Goal: Information Seeking & Learning: Learn about a topic

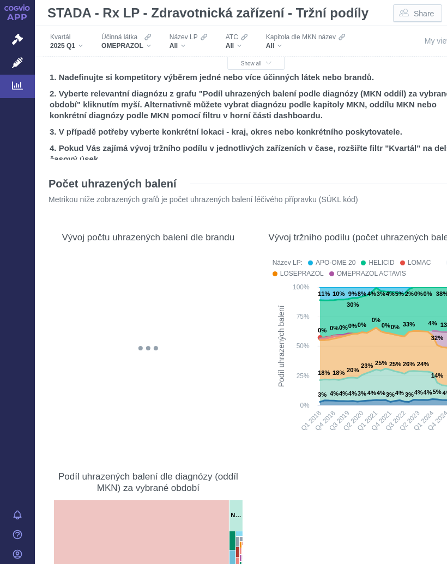
click at [257, 64] on span "Show all" at bounding box center [256, 63] width 31 height 6
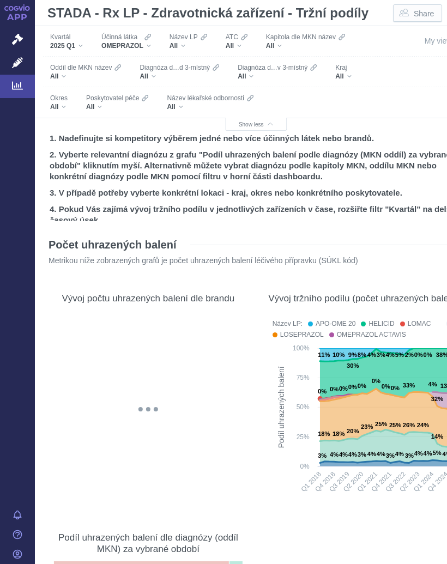
click at [105, 106] on div "All" at bounding box center [117, 106] width 62 height 9
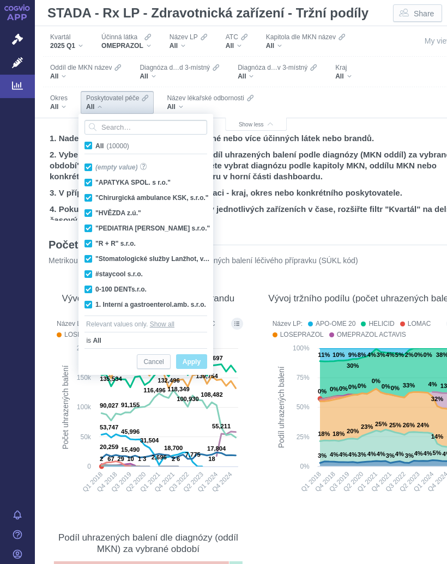
click at [97, 142] on input "All (10000)" at bounding box center [98, 143] width 7 height 7
checkbox input "false"
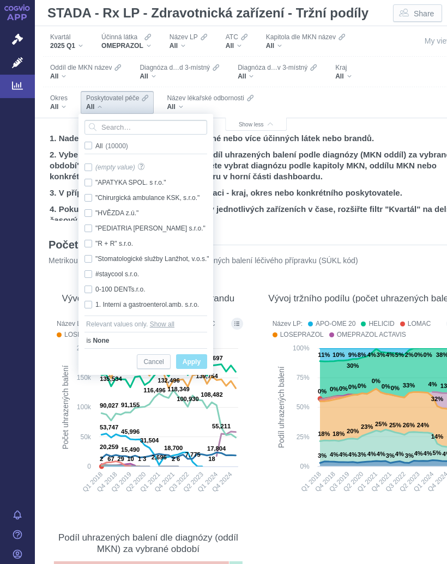
checkbox input "false"
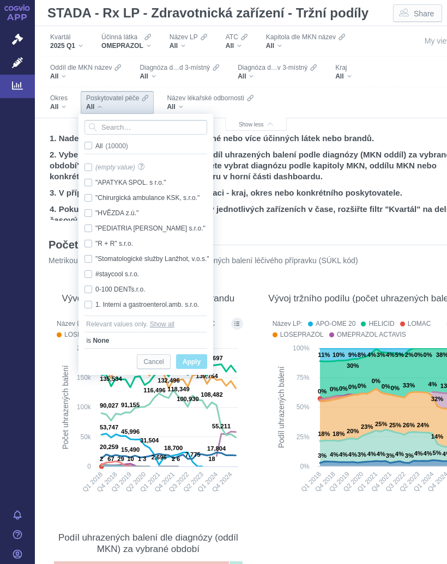
checkbox input "false"
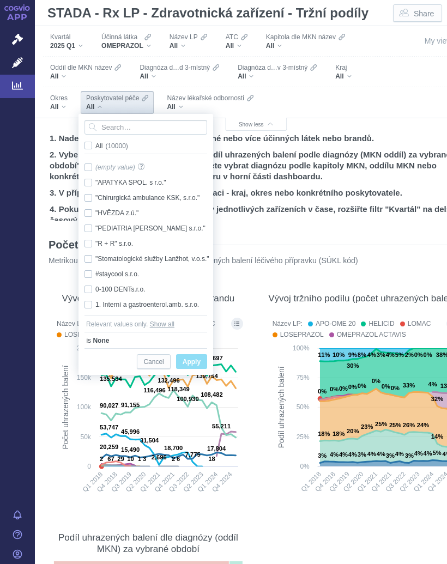
checkbox input "false"
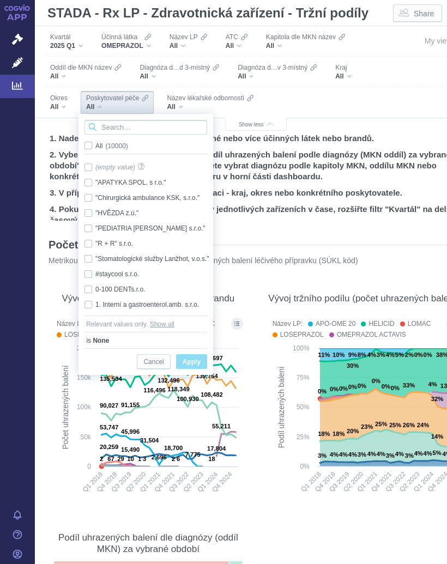
click at [130, 124] on input "Search attribute values" at bounding box center [145, 127] width 123 height 15
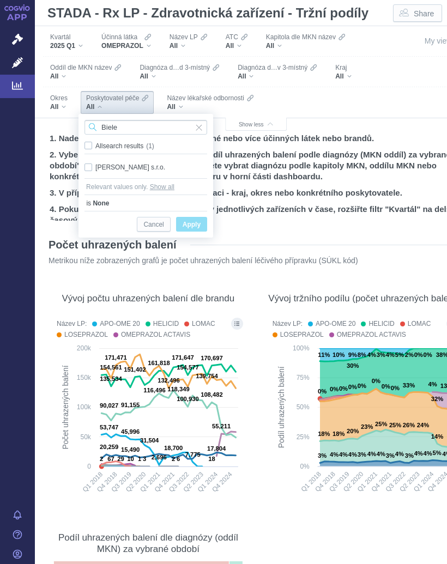
type input "Biele"
click at [145, 164] on div "[PERSON_NAME] s.r.o. Only" at bounding box center [145, 167] width 133 height 15
checkbox input "true"
click at [0, 0] on span "Only" at bounding box center [0, 0] width 0 height 0
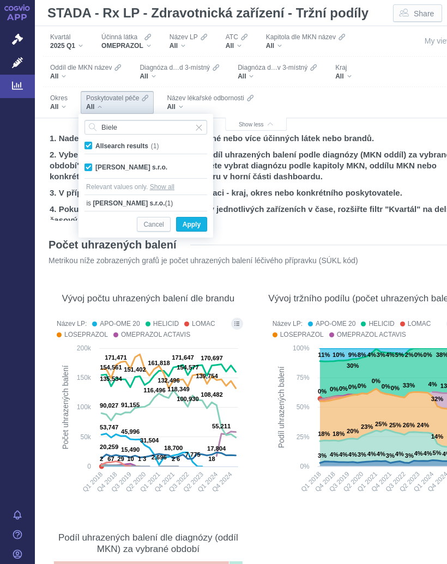
click at [198, 224] on span "Apply" at bounding box center [191, 225] width 18 height 14
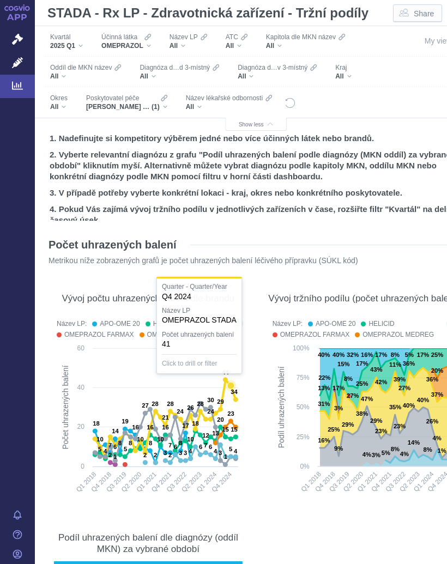
click at [229, 380] on icon at bounding box center [230, 385] width 11 height 11
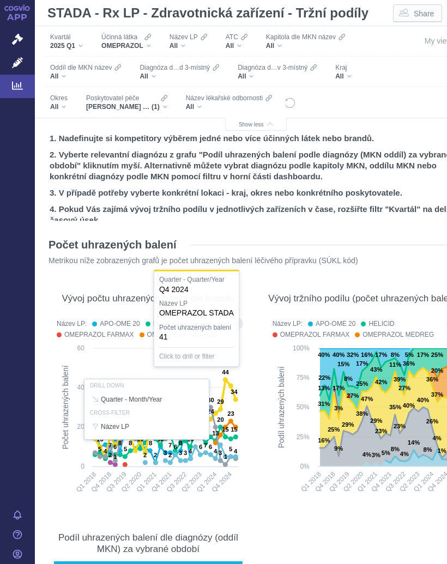
click at [156, 42] on div "Účinná látka OMEPRAZOL" at bounding box center [126, 41] width 60 height 23
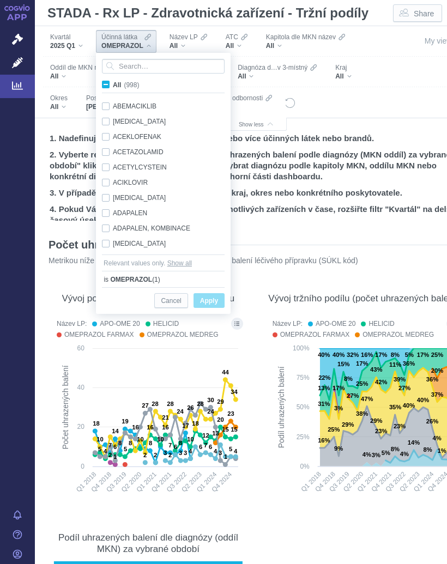
click at [113, 82] on span "All (998)" at bounding box center [126, 85] width 26 height 8
click at [113, 82] on input "All (998)" at bounding box center [116, 82] width 7 height 7
checkbox input "true"
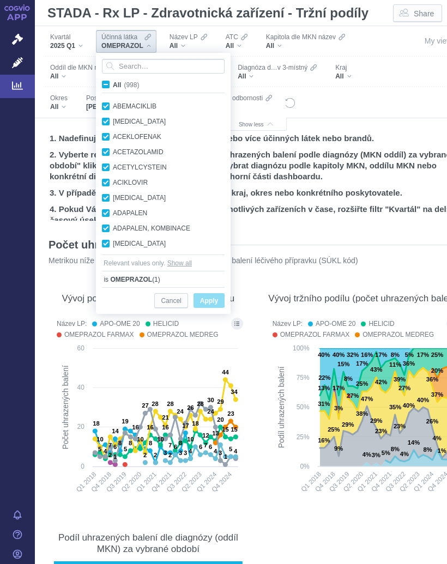
checkbox input "true"
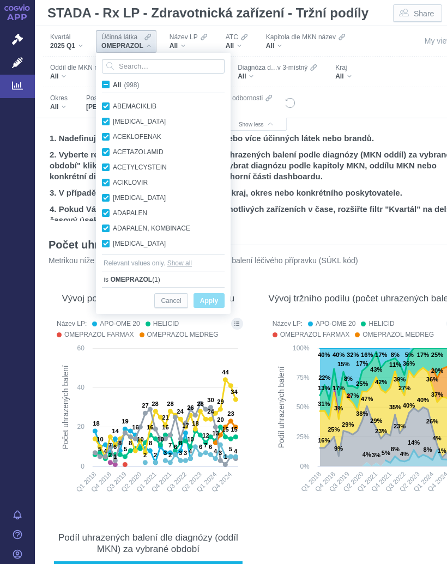
checkbox input "true"
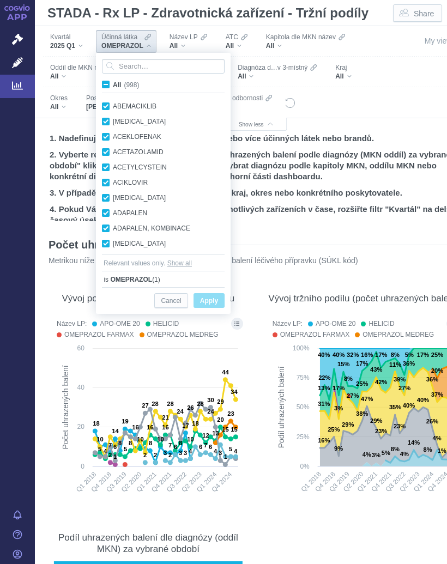
checkbox input "true"
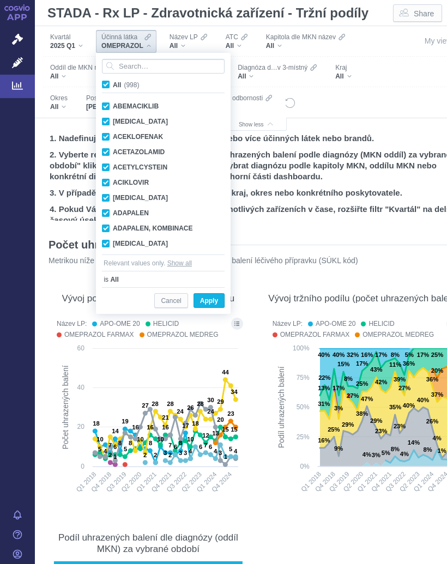
click at [113, 83] on span "All (998)" at bounding box center [126, 85] width 26 height 8
click at [113, 83] on input "All (998)" at bounding box center [116, 82] width 7 height 7
checkbox input "false"
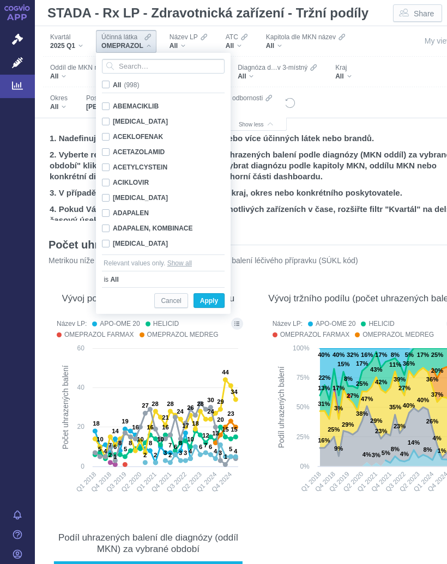
checkbox input "false"
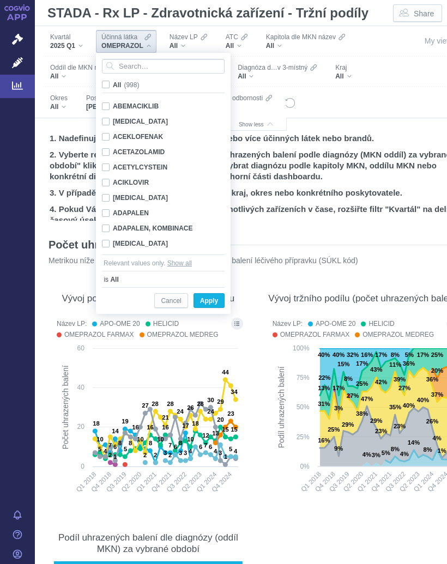
checkbox input "false"
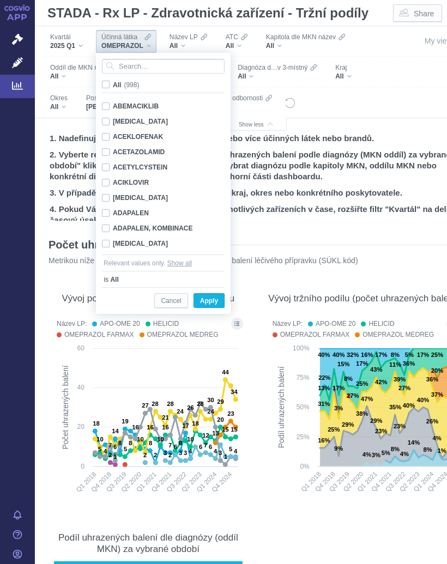
checkbox input "false"
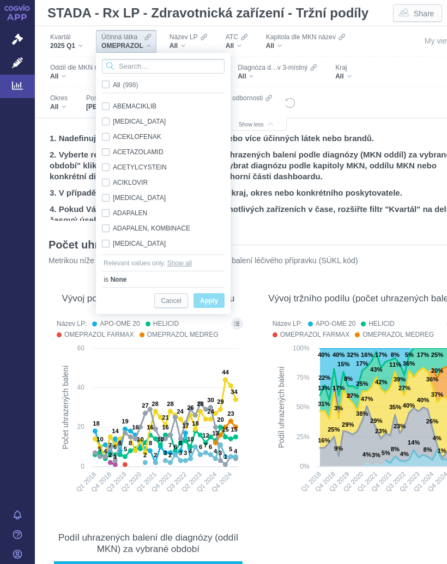
click at [141, 64] on input "Search attribute values" at bounding box center [163, 66] width 123 height 15
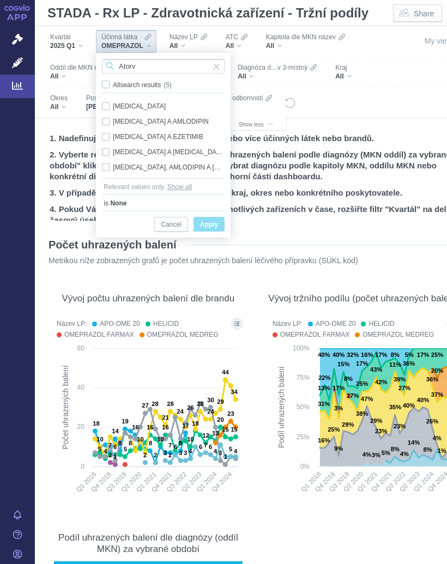
type input "Atorv"
click at [174, 137] on div "[MEDICAL_DATA] A EZETIMIB Only" at bounding box center [162, 136] width 133 height 15
checkbox input "true"
click at [0, 0] on span "Only" at bounding box center [0, 0] width 0 height 0
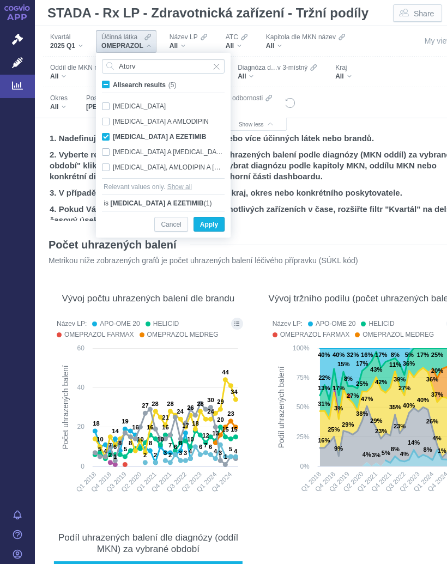
click at [212, 218] on span "Apply" at bounding box center [209, 225] width 18 height 14
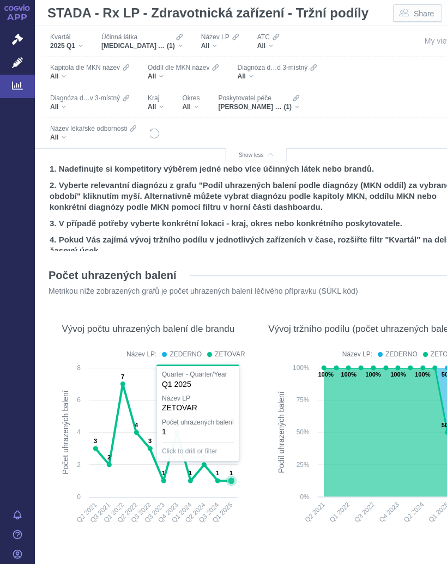
click at [171, 43] on span "(1)" at bounding box center [171, 45] width 8 height 9
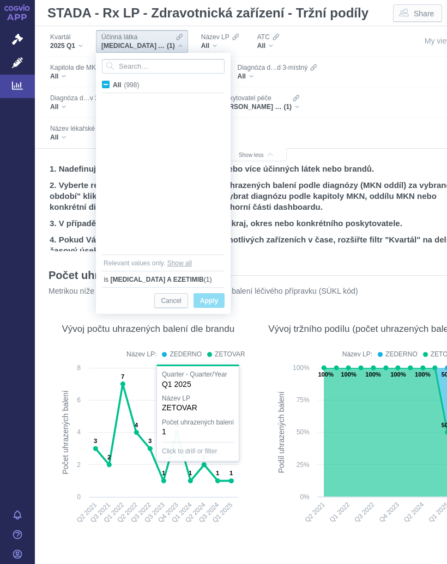
scroll to position [862, 0]
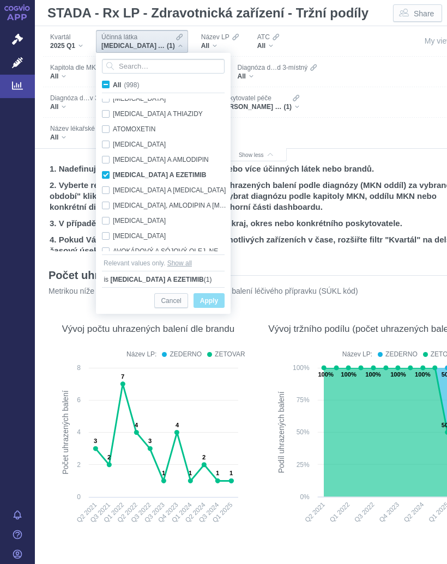
click at [142, 142] on div "[MEDICAL_DATA] Only" at bounding box center [164, 144] width 137 height 15
checkbox input "true"
click at [0, 0] on span "Only" at bounding box center [0, 0] width 0 height 0
checkbox input "false"
click at [214, 299] on span "Apply" at bounding box center [209, 301] width 18 height 14
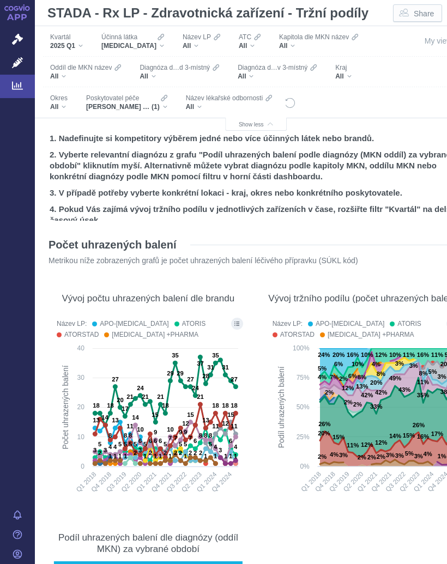
click at [157, 40] on icon "Filters" at bounding box center [160, 37] width 7 height 7
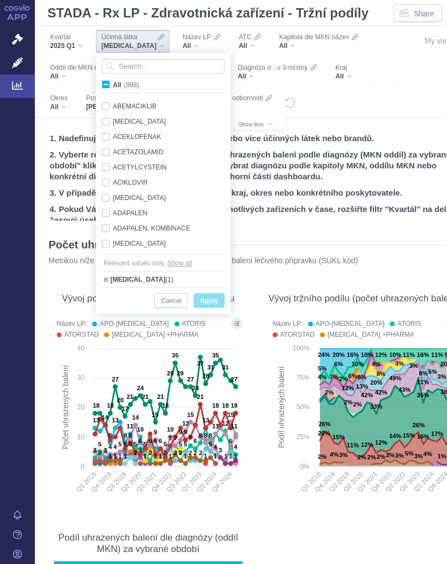
scroll to position [831, 0]
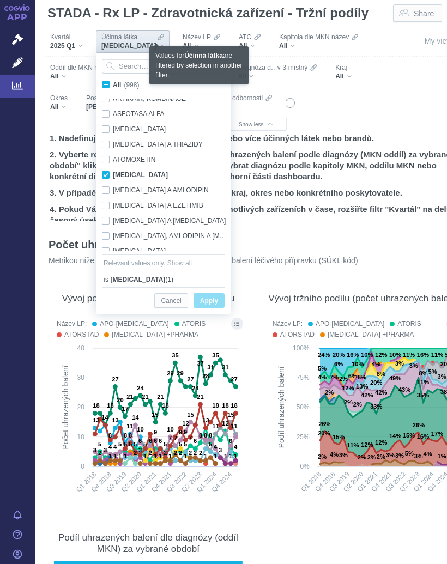
click at [122, 62] on input "Search attribute values" at bounding box center [163, 66] width 123 height 15
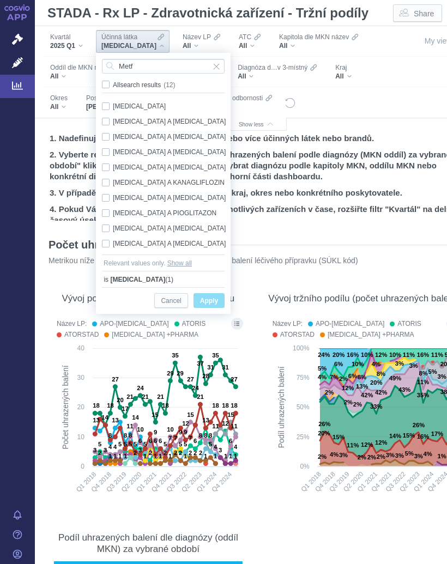
type input "Metf"
click at [138, 103] on div "[MEDICAL_DATA] Only" at bounding box center [164, 106] width 137 height 15
checkbox input "true"
click at [220, 297] on button "Apply" at bounding box center [208, 300] width 31 height 15
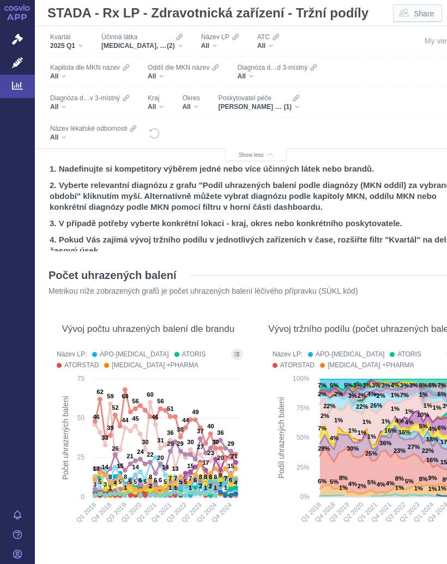
click at [181, 43] on div "[MEDICAL_DATA], [MEDICAL_DATA] (2)" at bounding box center [141, 45] width 81 height 9
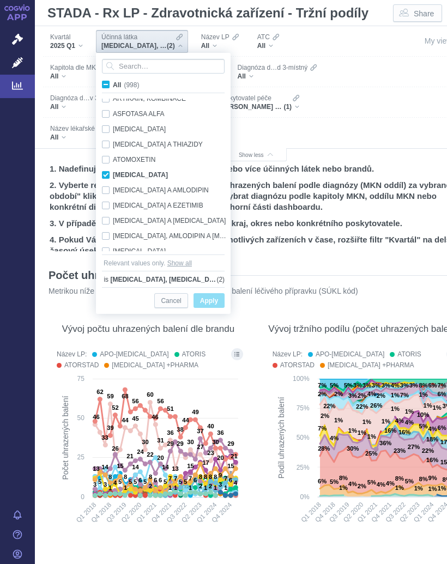
click at [138, 168] on div "[MEDICAL_DATA] Only" at bounding box center [164, 174] width 137 height 15
checkbox input "false"
click at [214, 300] on span "Apply" at bounding box center [209, 301] width 18 height 14
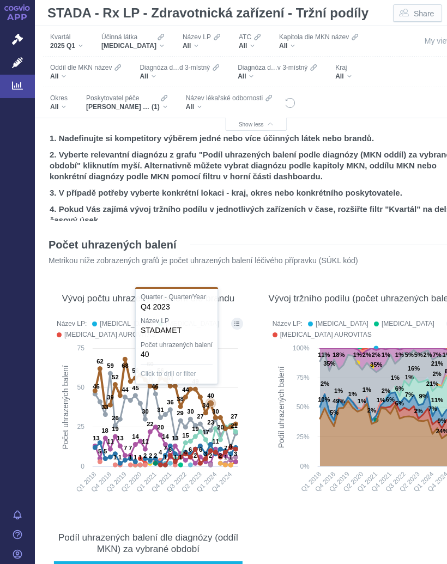
click at [211, 399] on text "40" at bounding box center [210, 395] width 7 height 7
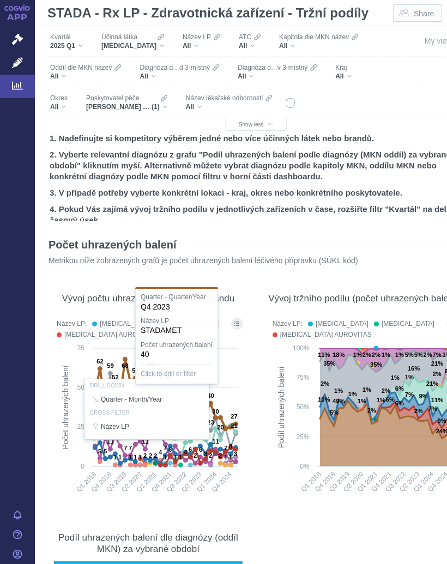
click at [256, 380] on section "Počet uhrazených balení Metrikou níže zobrazených grafů je počet uhrazených bal…" at bounding box center [256, 490] width 420 height 526
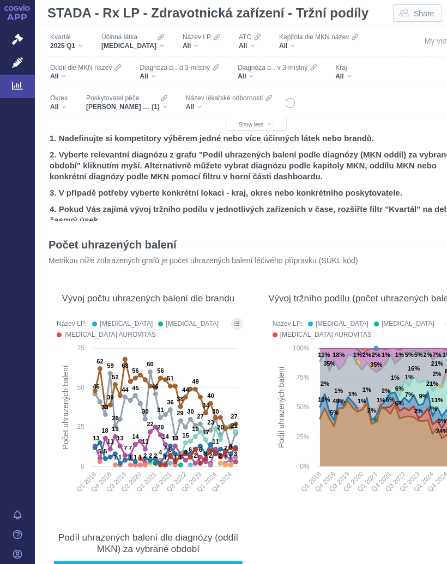
click at [152, 43] on div "Účinná látka [MEDICAL_DATA]" at bounding box center [133, 41] width 74 height 23
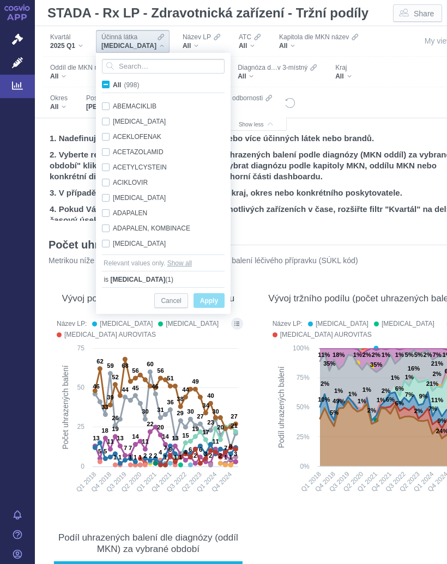
click at [113, 84] on span "All (998)" at bounding box center [126, 85] width 26 height 8
click at [113, 84] on input "All (998)" at bounding box center [116, 82] width 7 height 7
checkbox input "true"
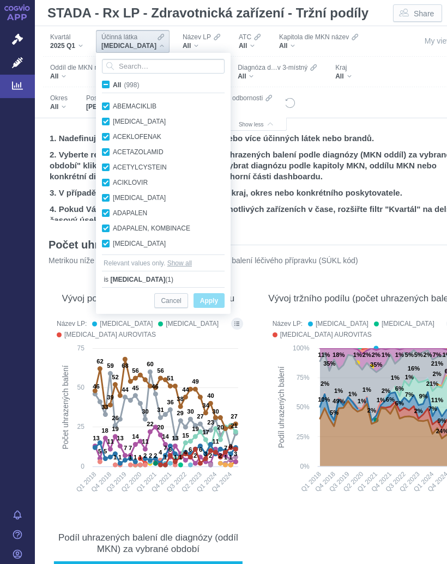
checkbox input "true"
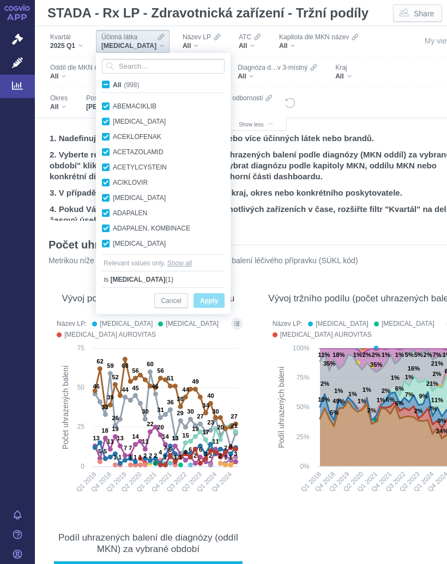
checkbox input "true"
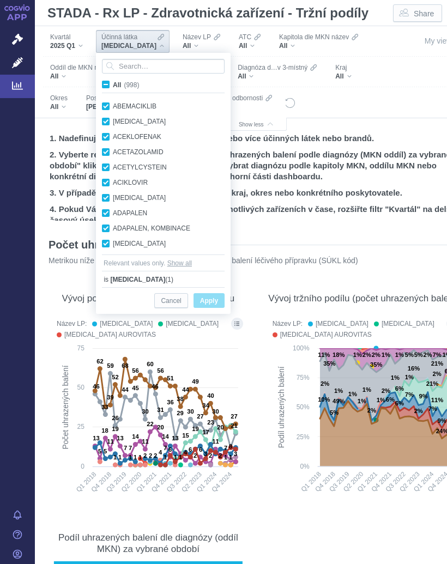
checkbox input "true"
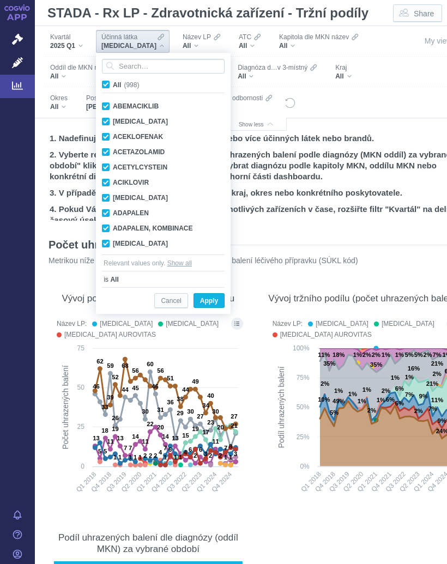
click at [113, 86] on input "All (998)" at bounding box center [116, 82] width 7 height 7
checkbox input "false"
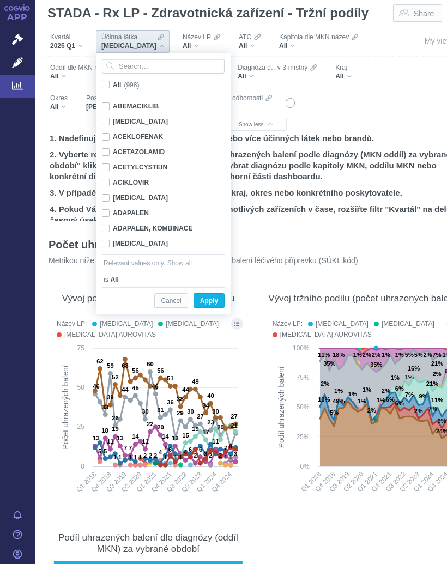
checkbox input "false"
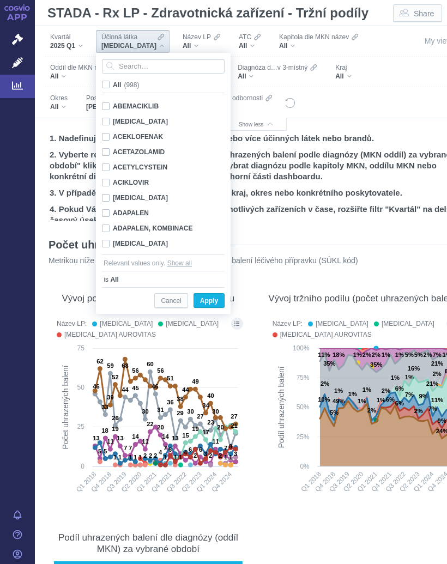
checkbox input "false"
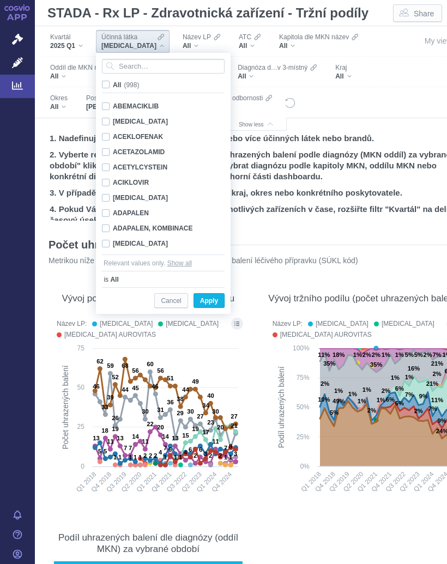
checkbox input "false"
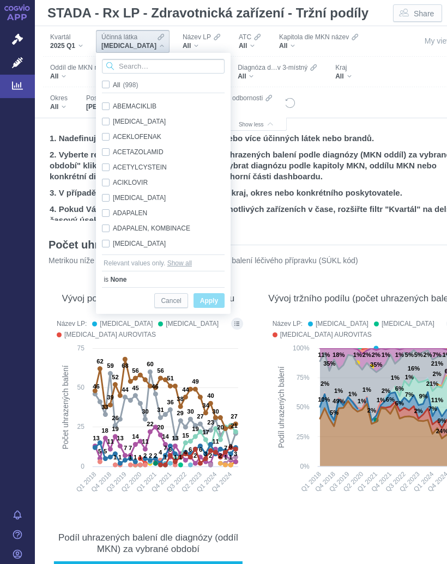
click at [144, 63] on input "Search attribute values" at bounding box center [163, 66] width 123 height 15
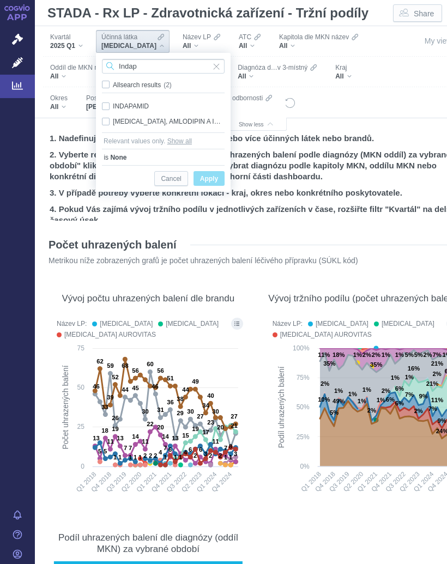
type input "Indap"
click at [137, 102] on div "INDAPAMID Only" at bounding box center [162, 106] width 133 height 15
checkbox input "true"
click at [0, 0] on span "Only" at bounding box center [0, 0] width 0 height 0
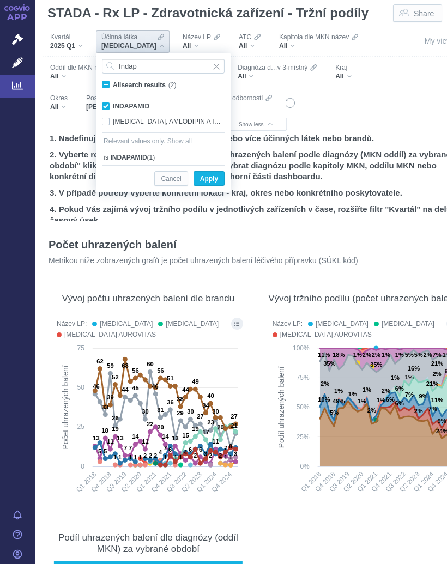
click at [0, 0] on span "Only" at bounding box center [0, 0] width 0 height 0
click at [216, 174] on span "Apply" at bounding box center [209, 179] width 18 height 14
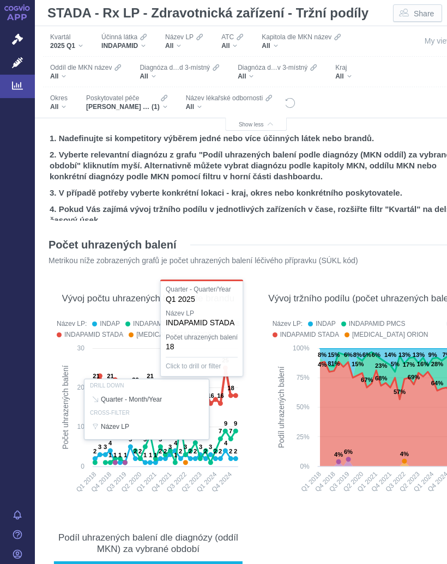
click at [146, 40] on icon "Filters" at bounding box center [143, 37] width 7 height 9
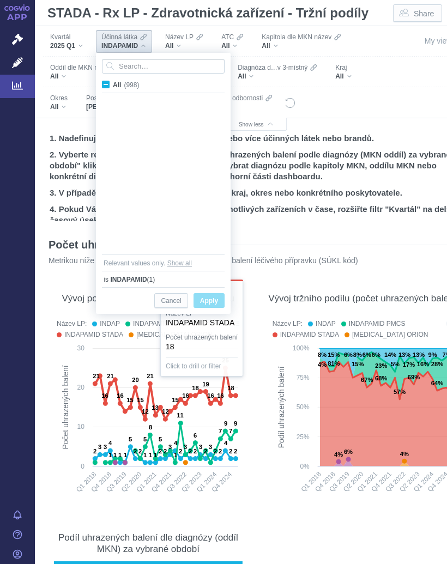
scroll to position [5865, 0]
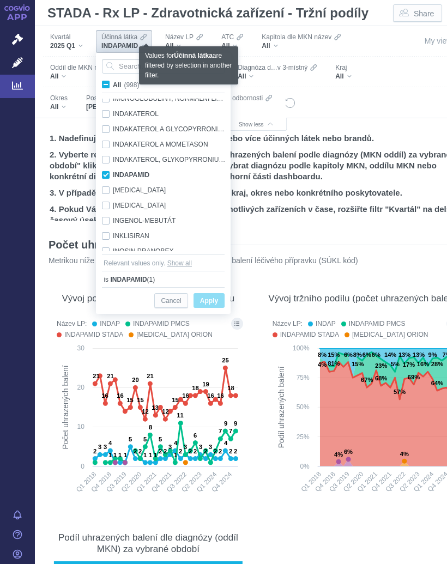
click at [127, 64] on input "Search attribute values" at bounding box center [163, 66] width 123 height 15
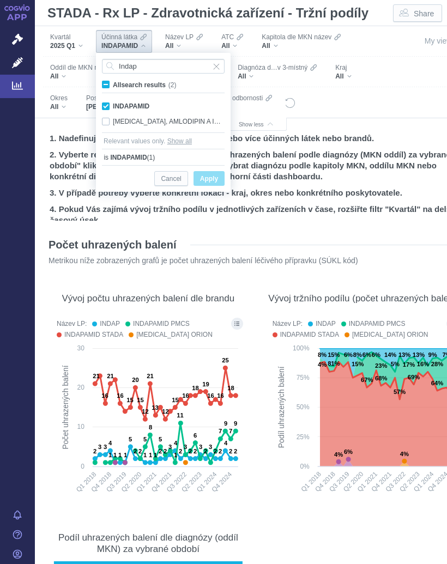
type input "Indap"
click at [110, 81] on label "All search results (2)" at bounding box center [140, 84] width 81 height 11
click at [113, 81] on input "All search results (2)" at bounding box center [116, 82] width 7 height 7
checkbox input "true"
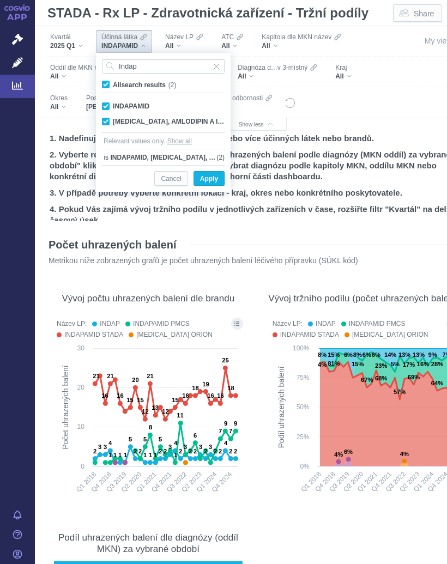
click at [111, 81] on label "All search results (2)" at bounding box center [140, 84] width 81 height 11
click at [113, 81] on input "All search results (2)" at bounding box center [116, 82] width 7 height 7
checkbox input "false"
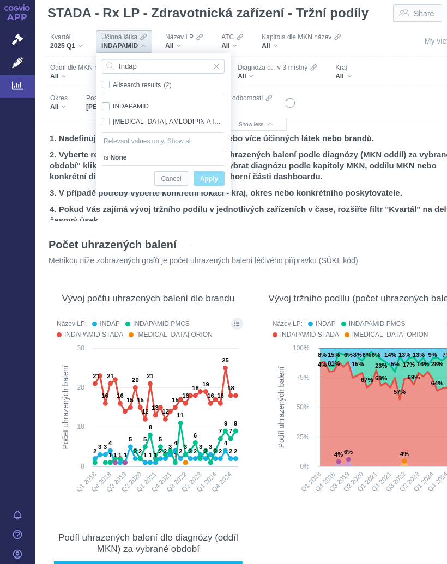
click at [150, 120] on div "[MEDICAL_DATA], AMLODIPIN A INDAPAMID Only" at bounding box center [162, 121] width 133 height 15
checkbox input "true"
click at [0, 0] on span "Only" at bounding box center [0, 0] width 0 height 0
click at [212, 175] on span "Apply" at bounding box center [209, 179] width 18 height 14
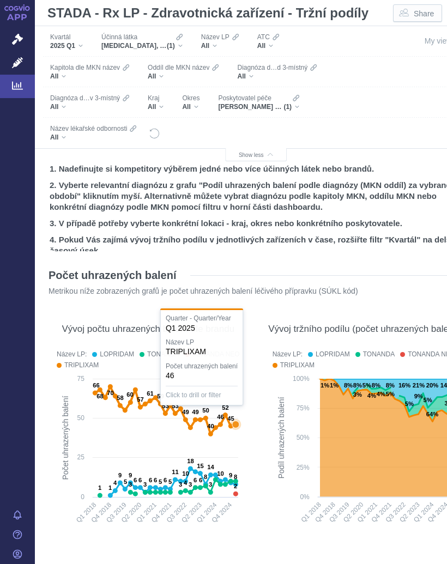
click at [235, 421] on icon at bounding box center [235, 424] width 7 height 7
click at [180, 474] on div at bounding box center [148, 439] width 194 height 187
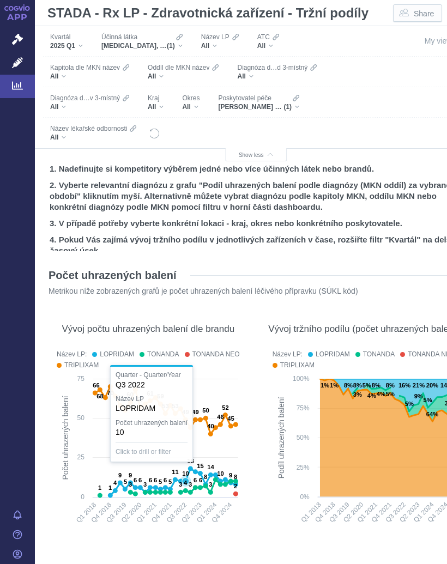
click at [184, 474] on text "10" at bounding box center [185, 473] width 7 height 7
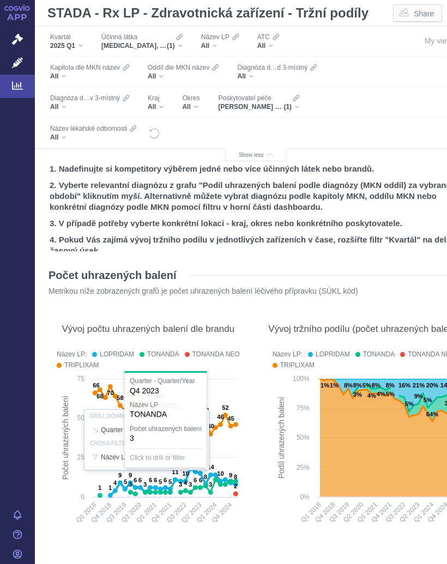
click at [210, 489] on div at bounding box center [148, 439] width 194 height 187
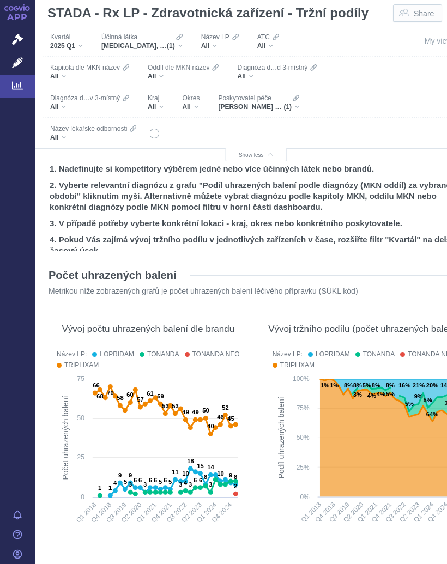
click at [209, 487] on text "3" at bounding box center [210, 484] width 3 height 7
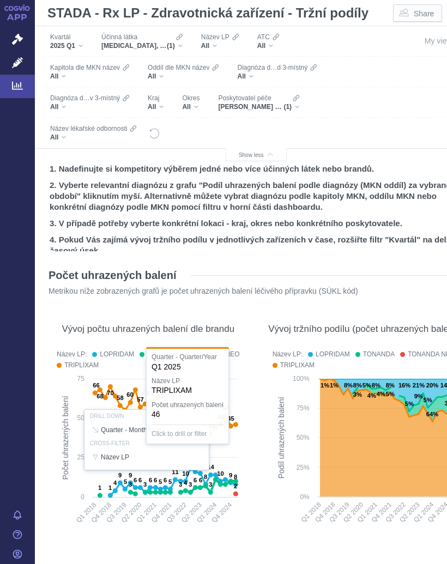
click at [236, 424] on div at bounding box center [148, 439] width 194 height 187
